Goal: Book appointment/travel/reservation

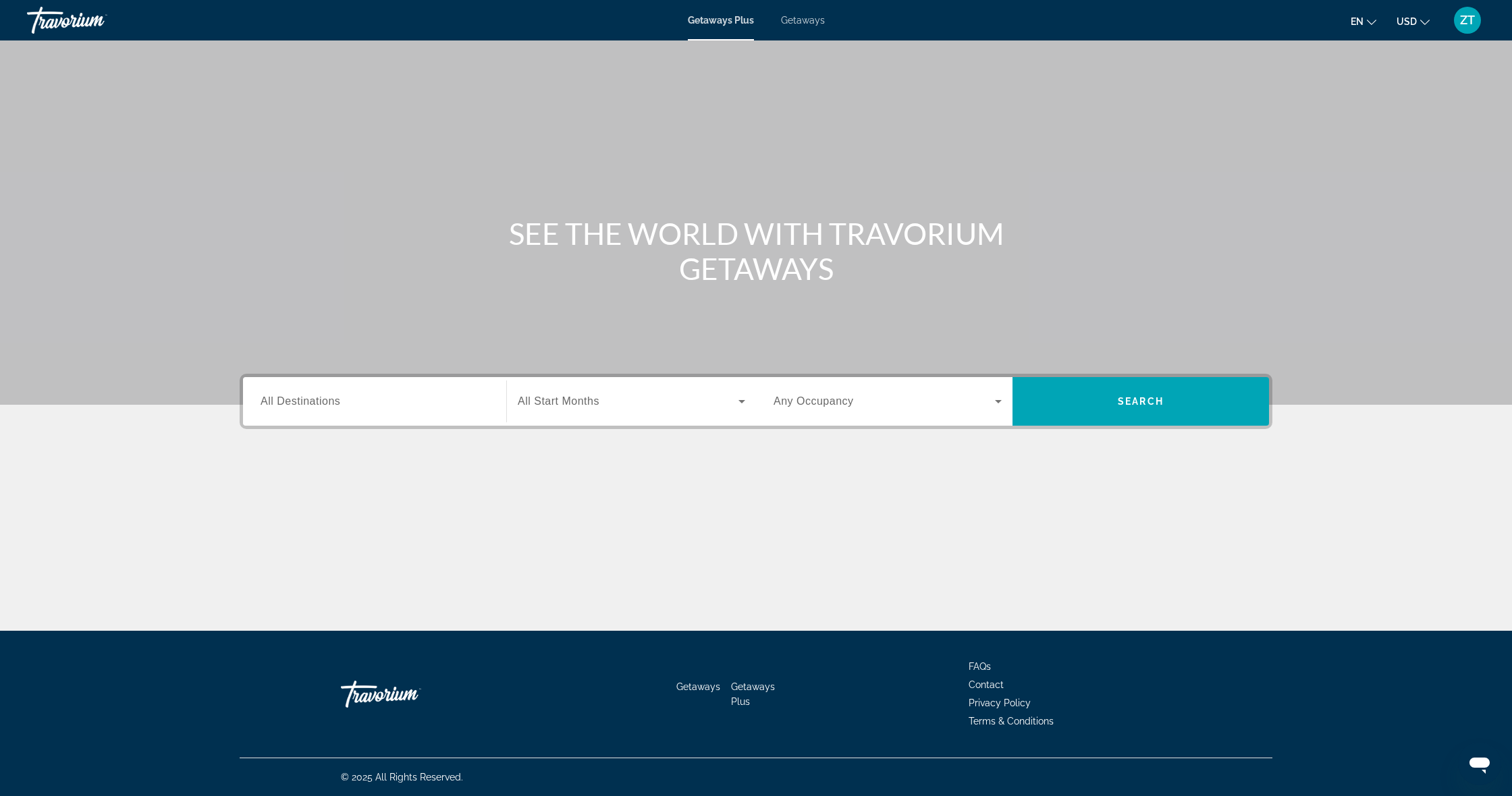
click at [353, 390] on div "Search widget" at bounding box center [374, 402] width 228 height 39
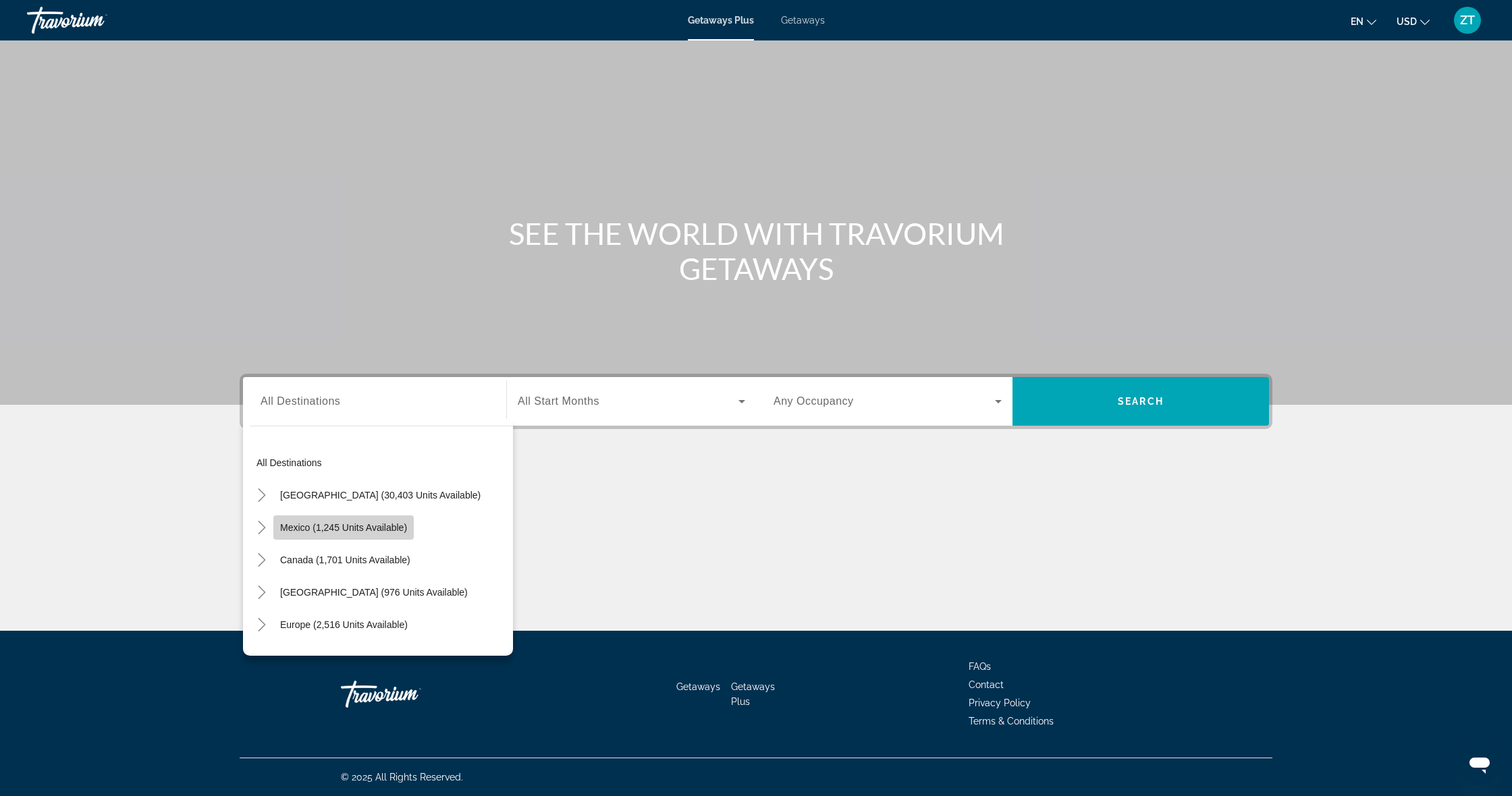
click at [306, 519] on span "Search widget" at bounding box center [343, 528] width 141 height 32
type input "**********"
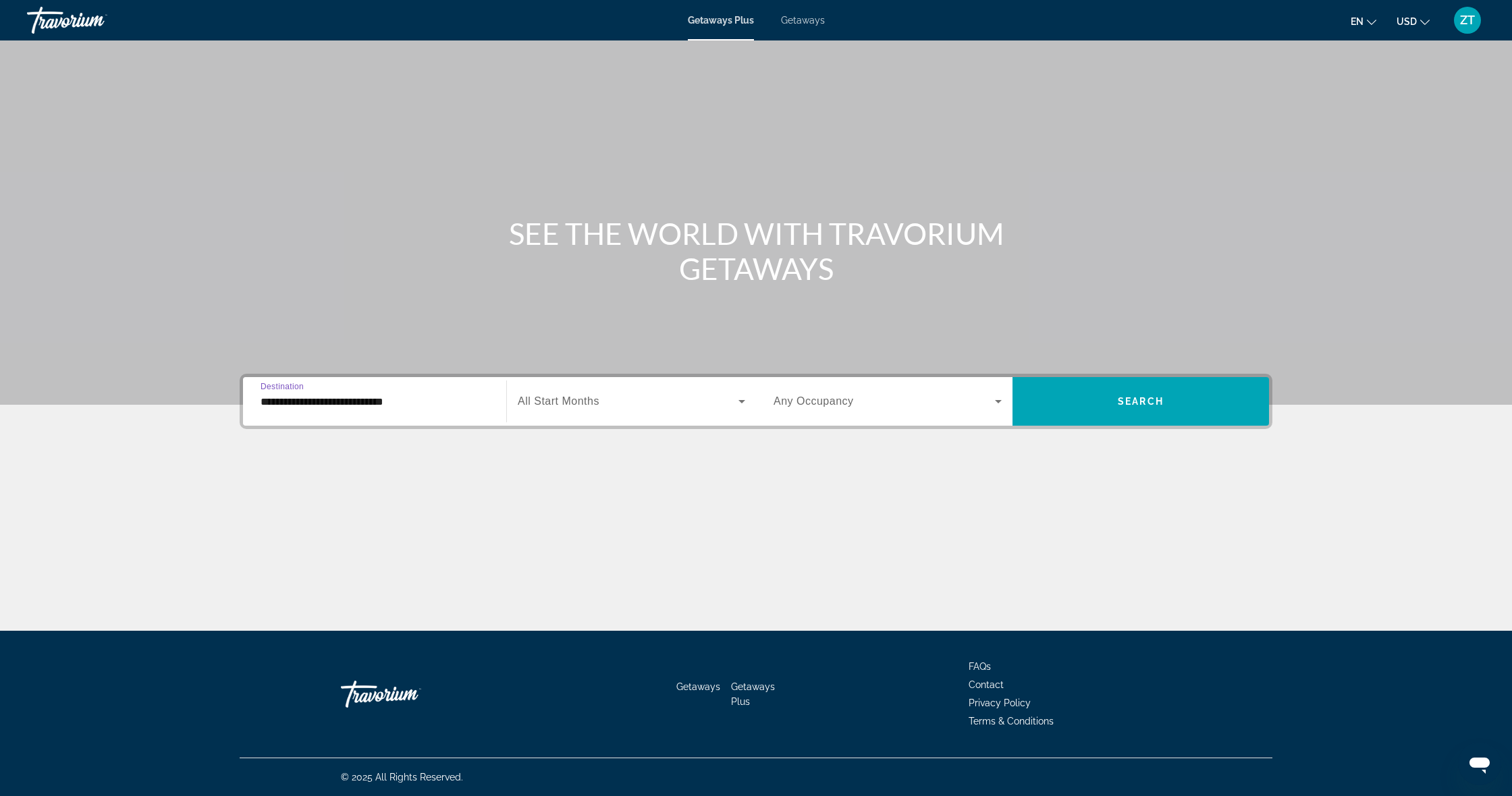
click at [460, 484] on div "Main content" at bounding box center [756, 513] width 1033 height 101
click at [611, 397] on span "Search widget" at bounding box center [627, 402] width 221 height 16
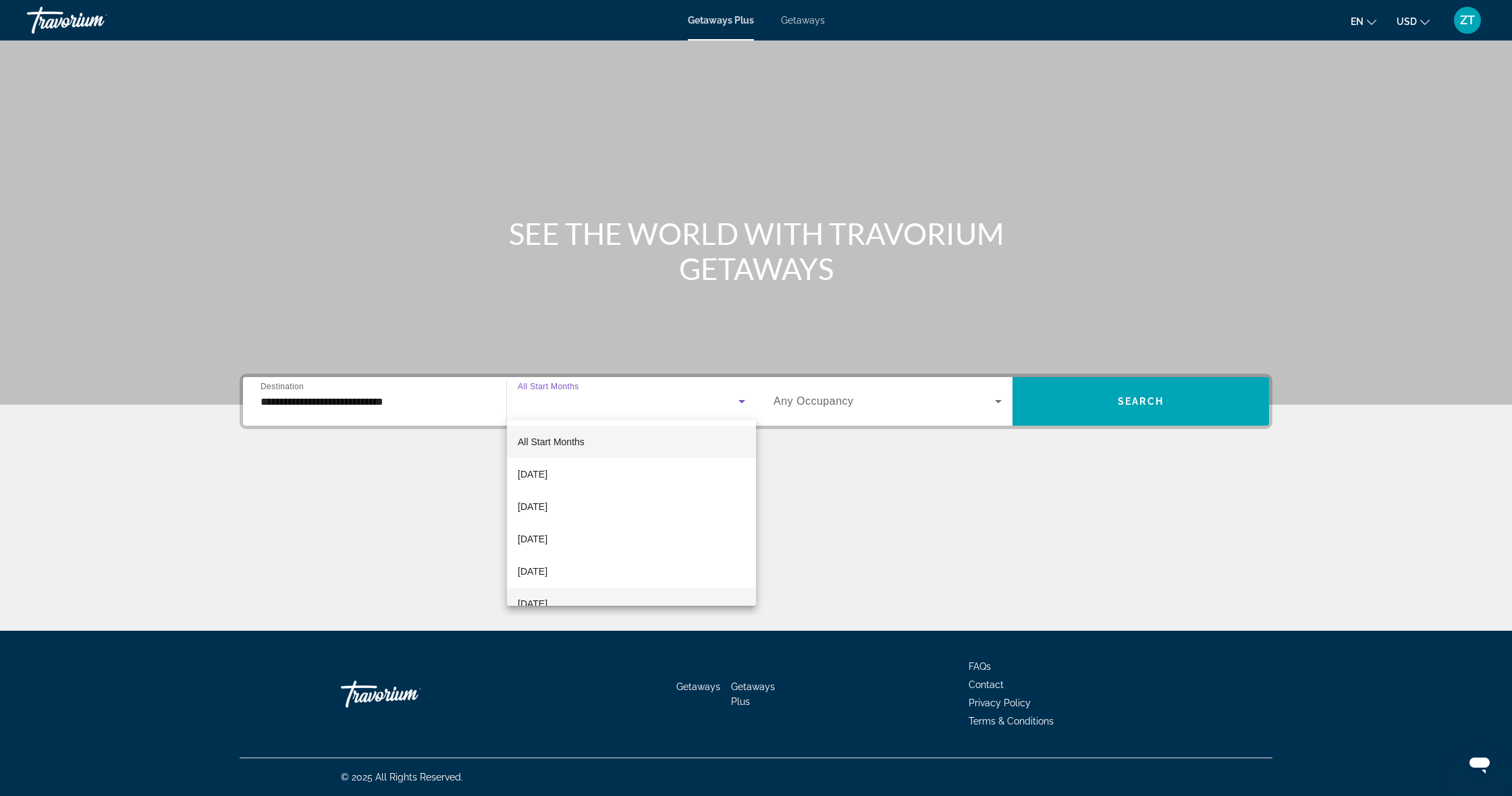
click at [547, 600] on span "[DATE]" at bounding box center [532, 604] width 30 height 16
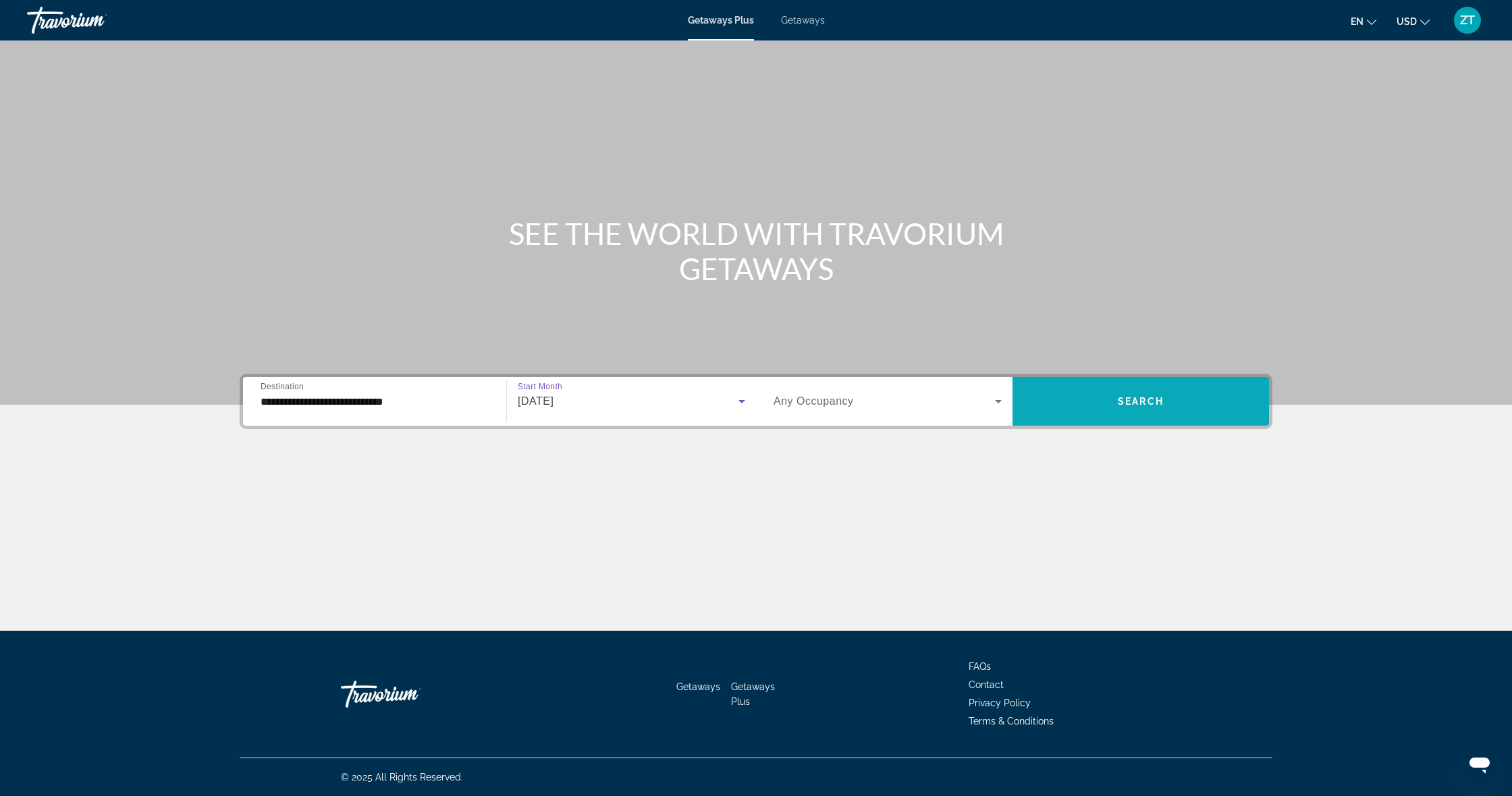
click at [1155, 394] on span "Search widget" at bounding box center [1140, 402] width 256 height 32
